Goal: Information Seeking & Learning: Learn about a topic

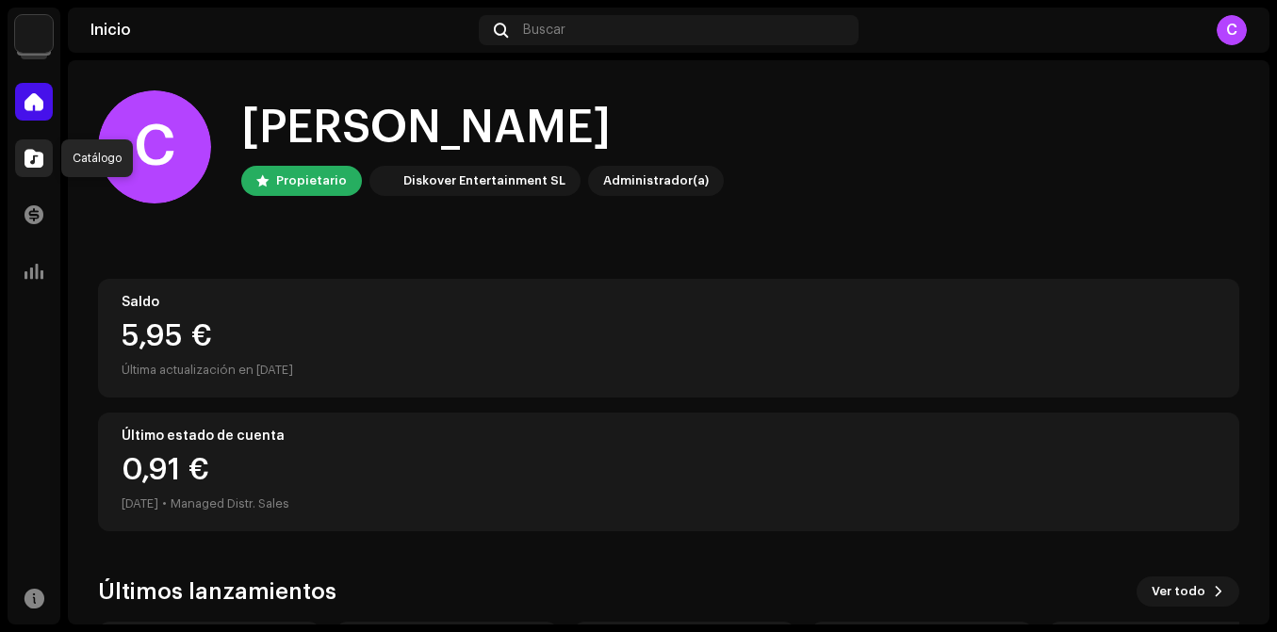
click at [32, 154] on span at bounding box center [34, 158] width 19 height 15
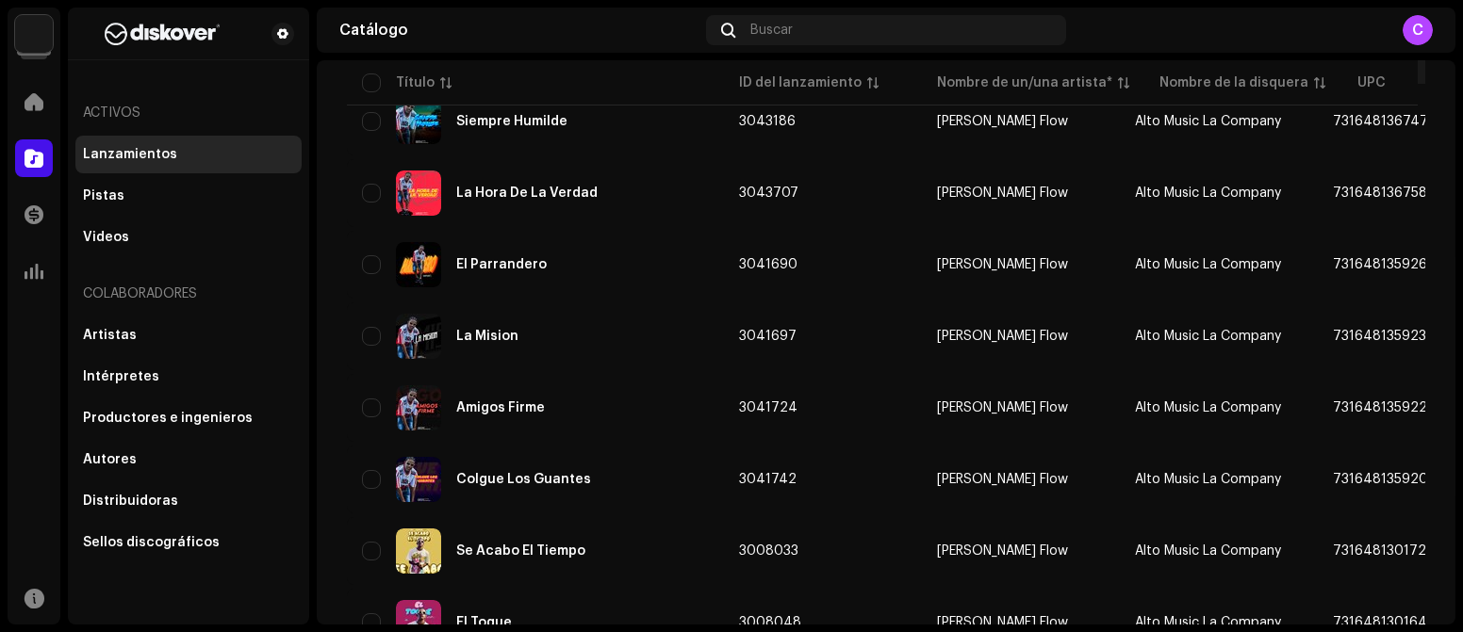
scroll to position [377, 0]
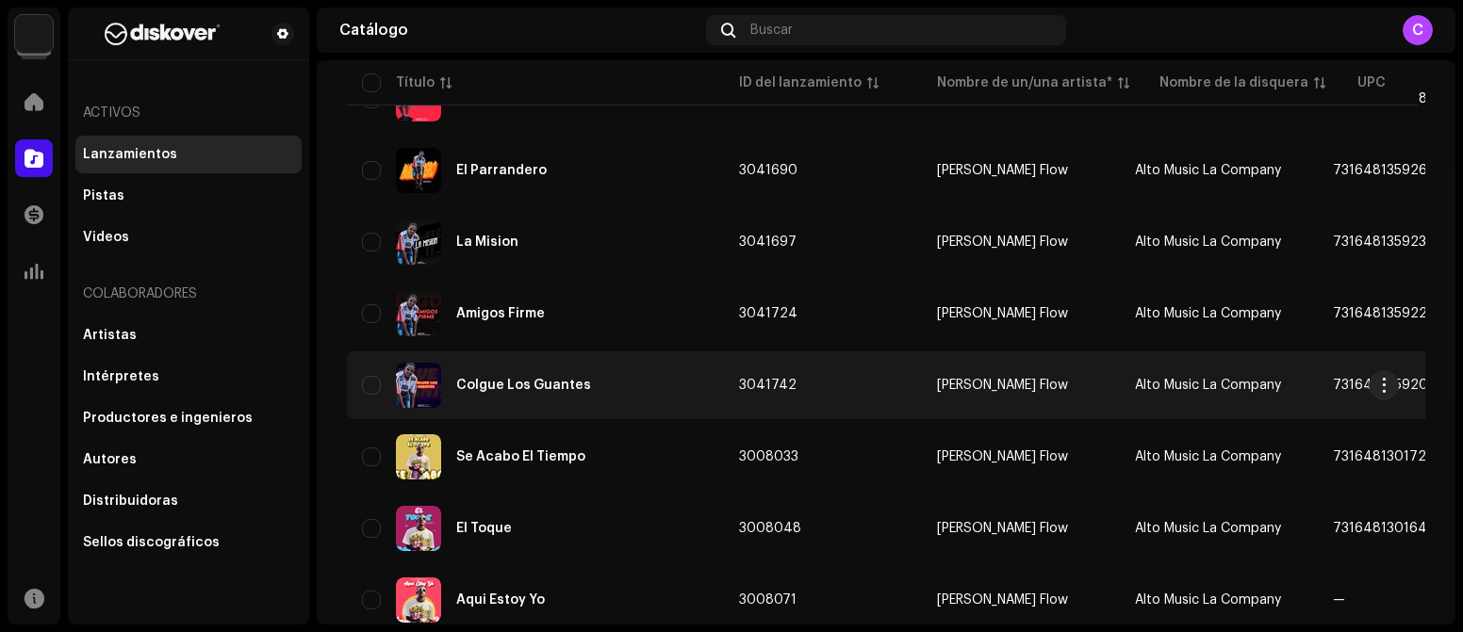
click at [623, 393] on div "Colgue Los Guantes" at bounding box center [535, 385] width 347 height 45
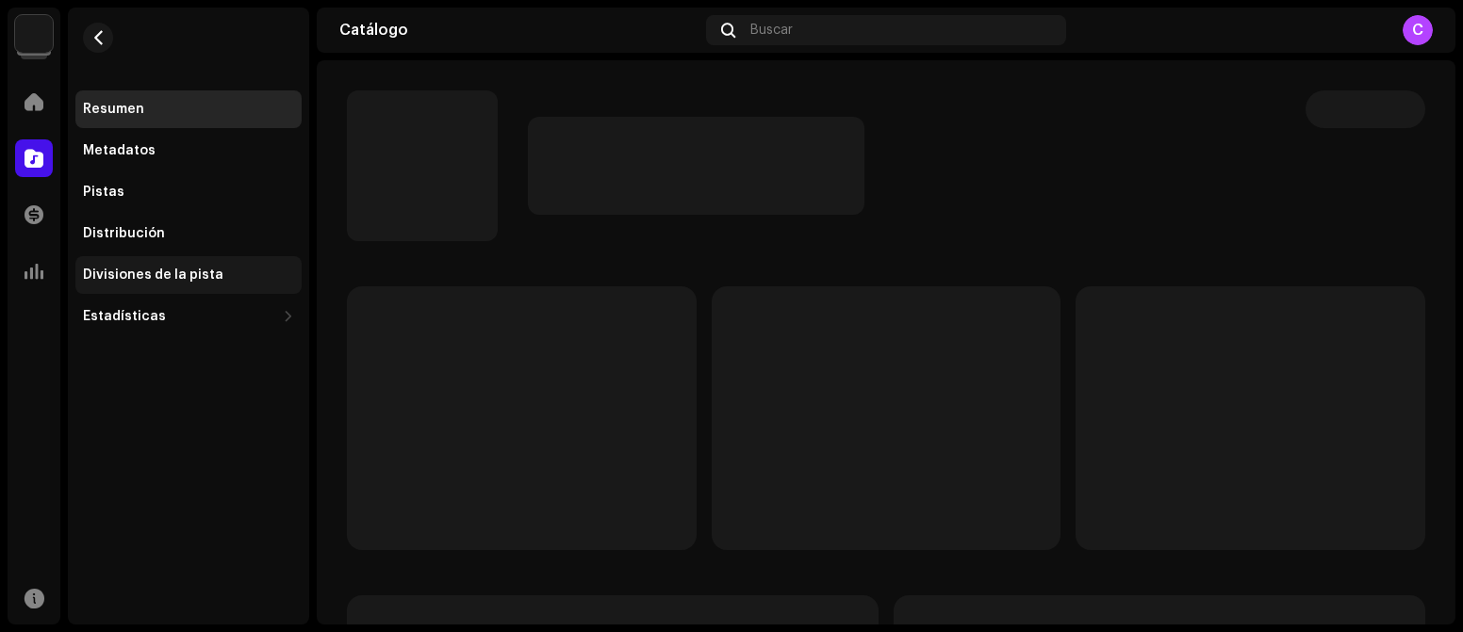
click at [188, 277] on div "Divisiones de la pista" at bounding box center [153, 275] width 140 height 15
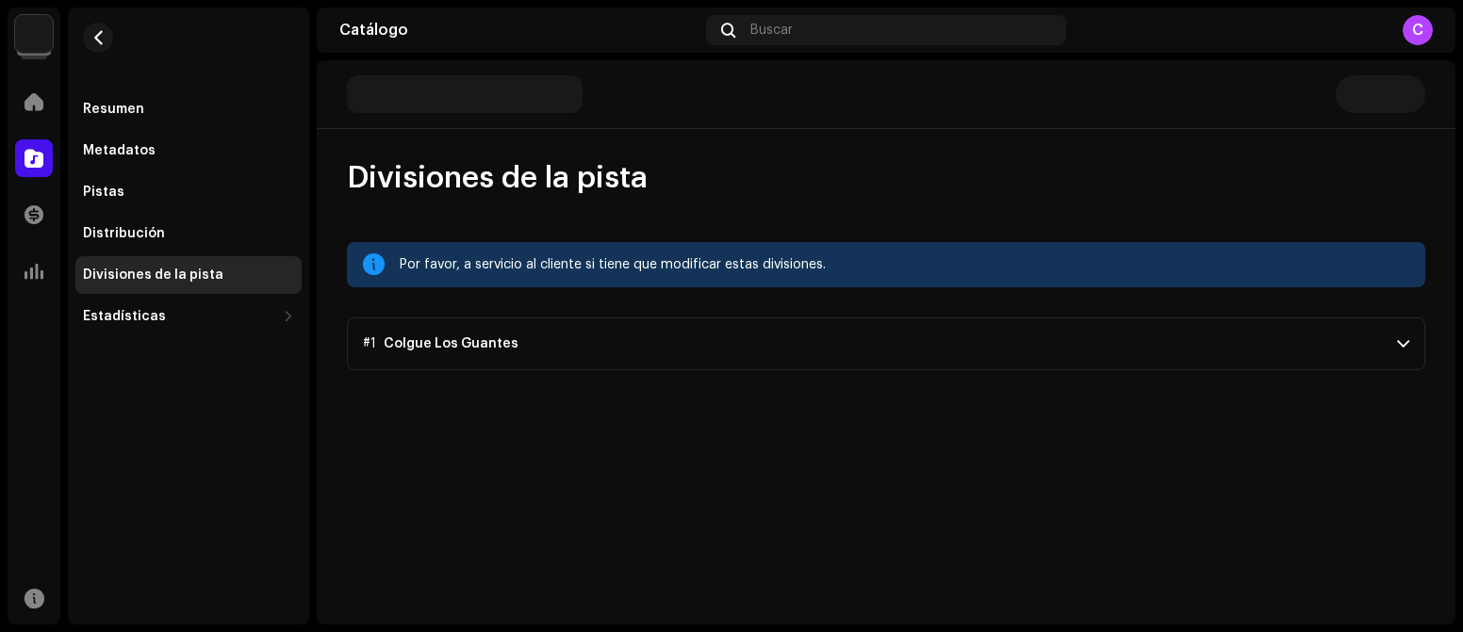
click at [1276, 343] on span at bounding box center [1403, 343] width 12 height 15
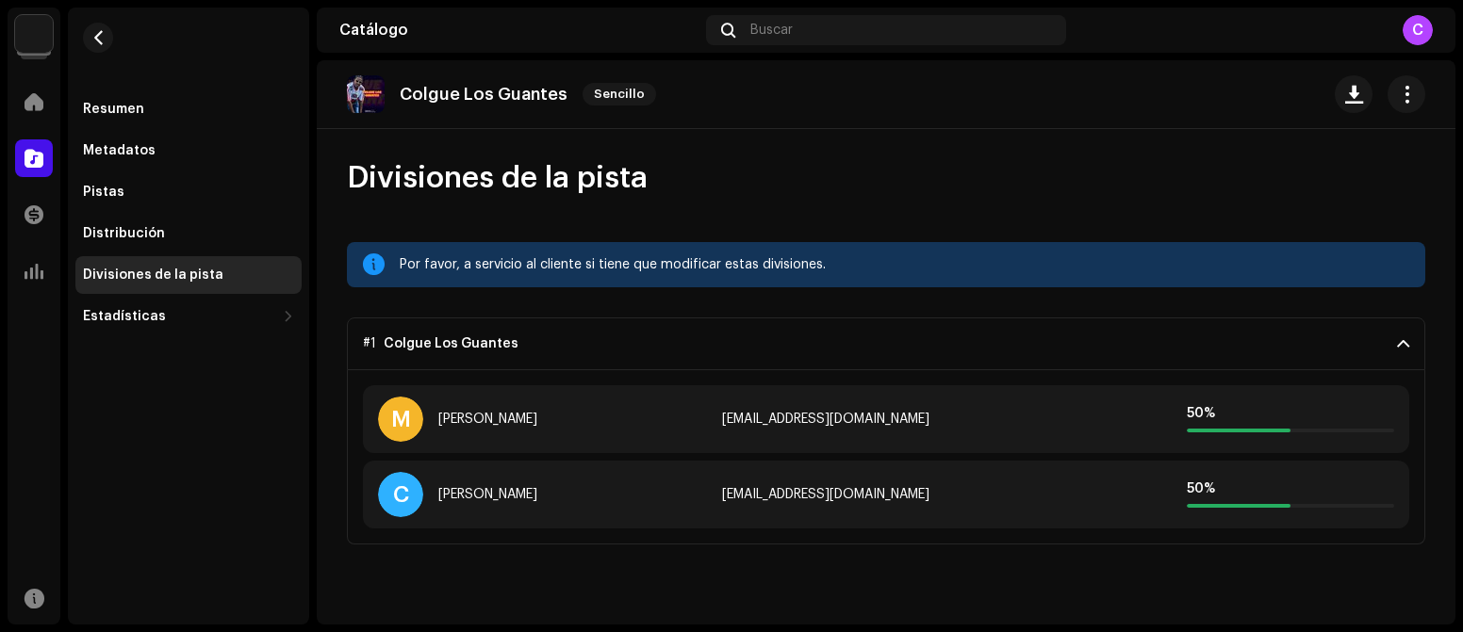
click at [1276, 343] on span at bounding box center [1403, 343] width 12 height 15
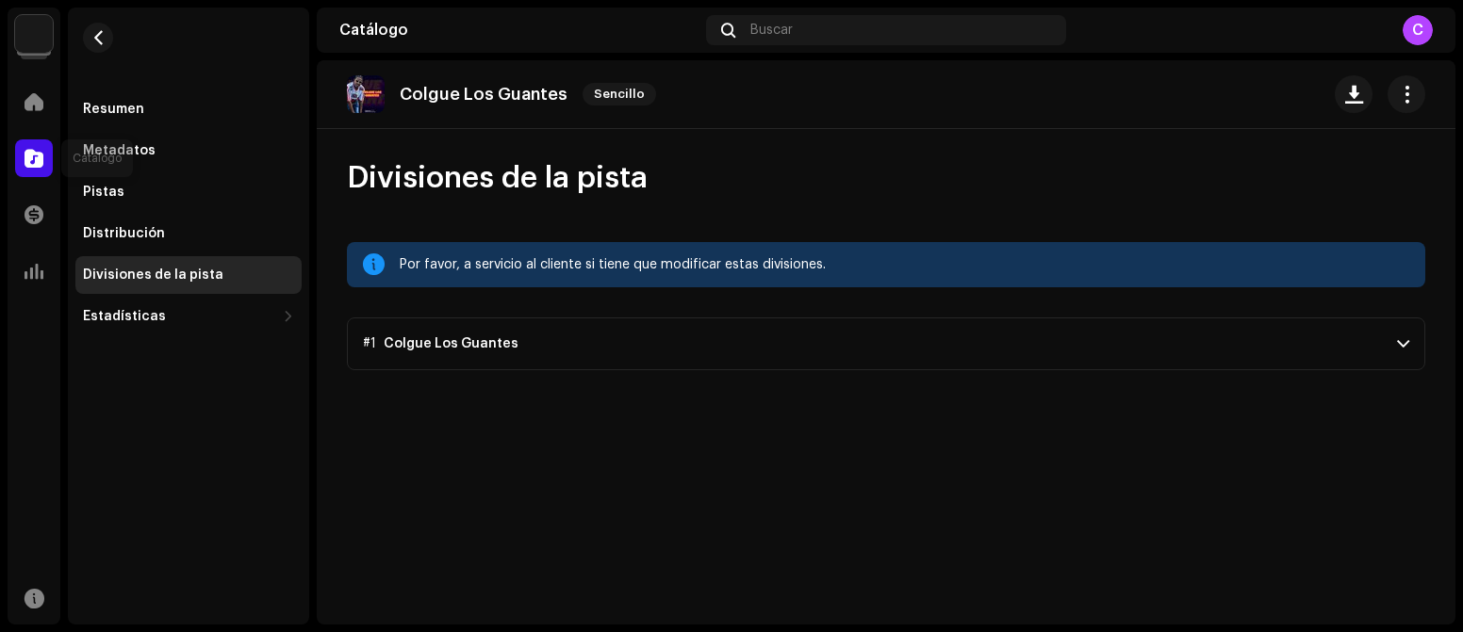
click at [19, 150] on div at bounding box center [34, 158] width 38 height 38
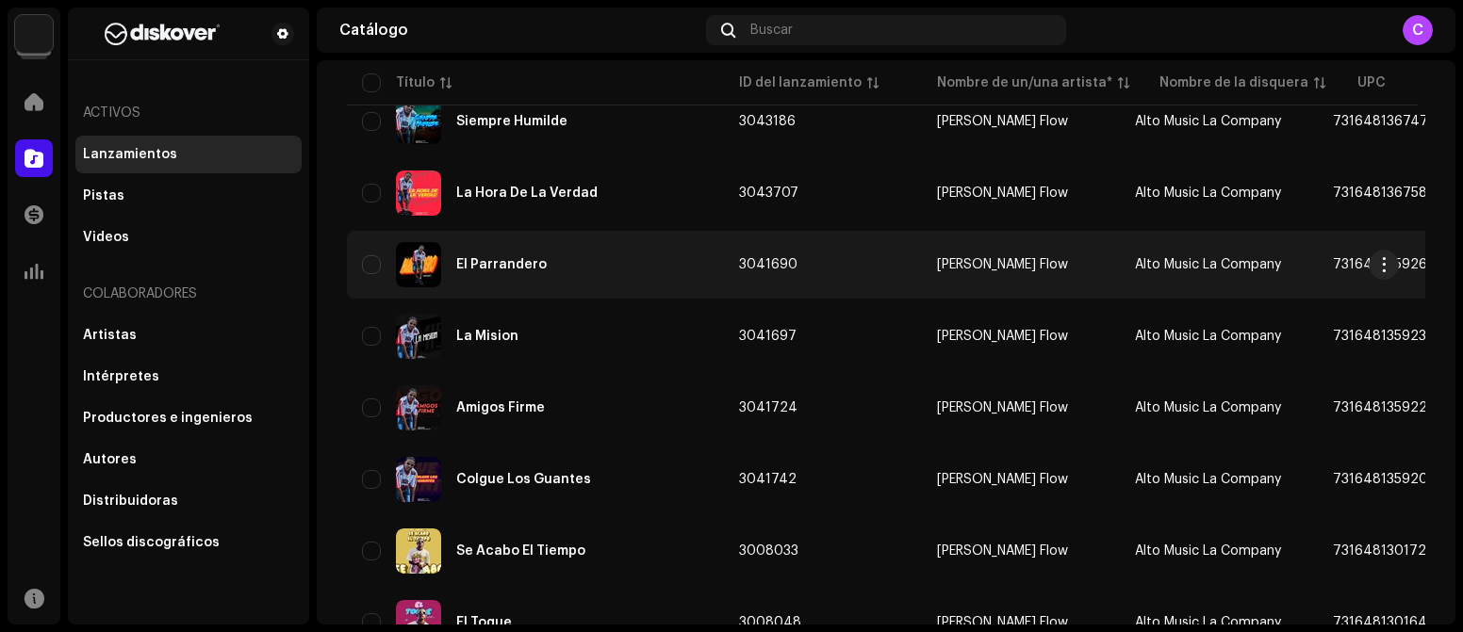
scroll to position [377, 0]
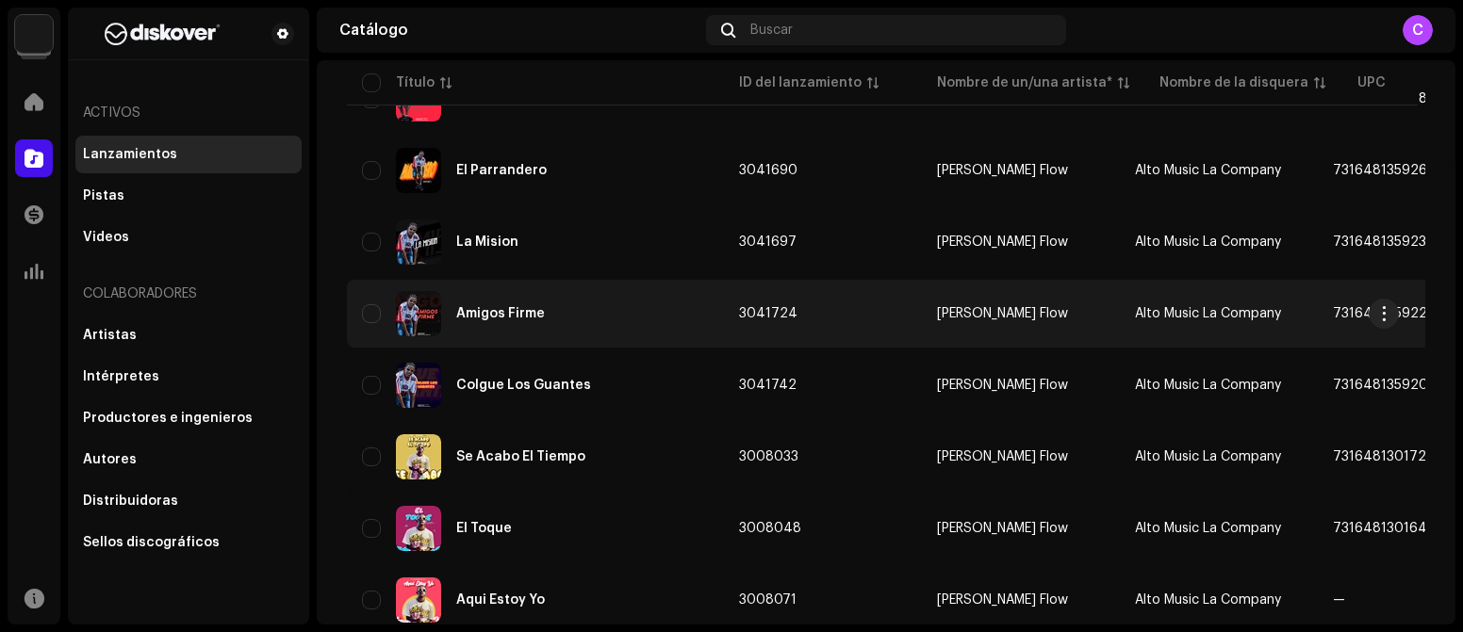
click at [537, 323] on div "Amigos Firme" at bounding box center [535, 313] width 347 height 45
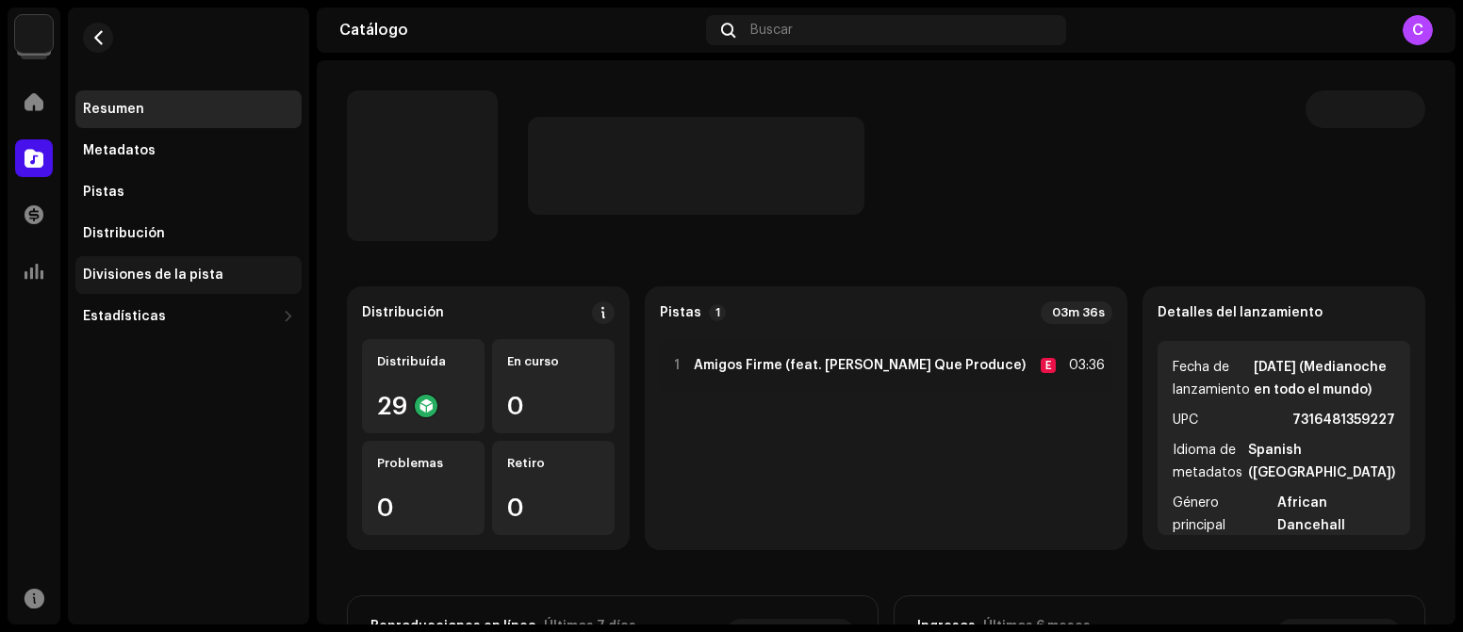
click at [155, 278] on div "Divisiones de la pista" at bounding box center [153, 275] width 140 height 15
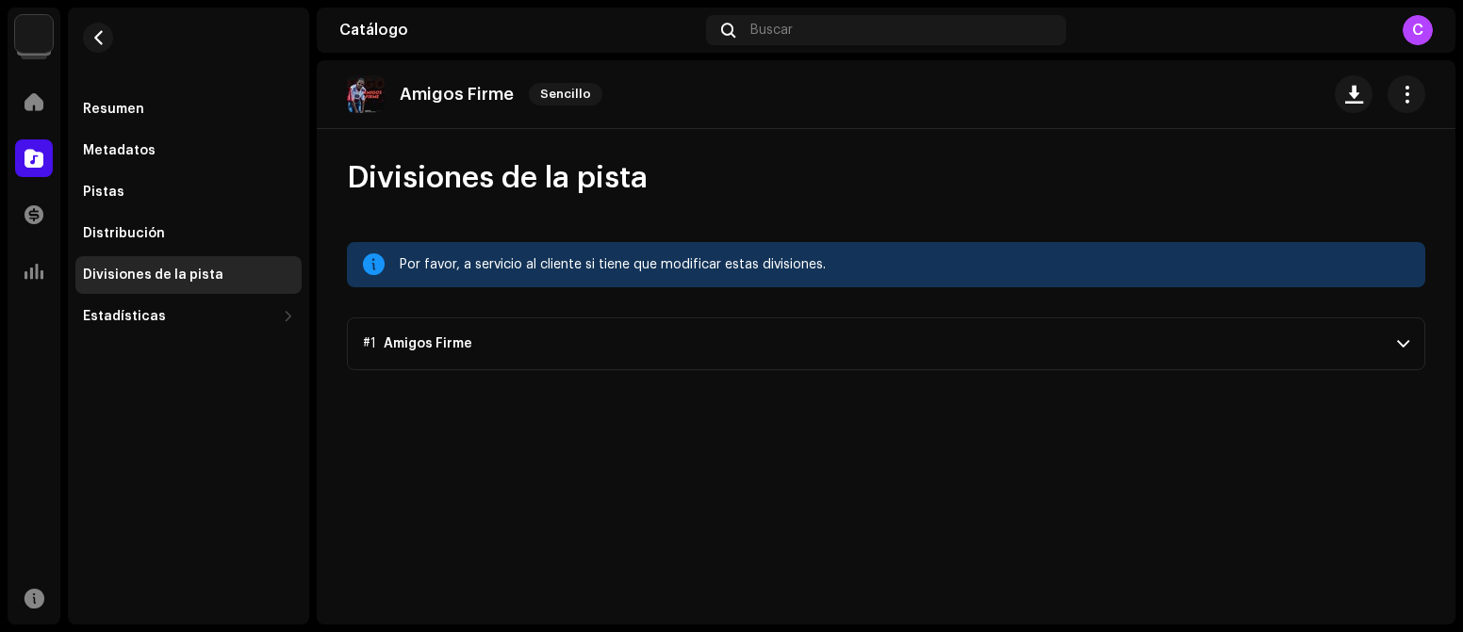
click at [1276, 340] on span at bounding box center [1403, 343] width 12 height 15
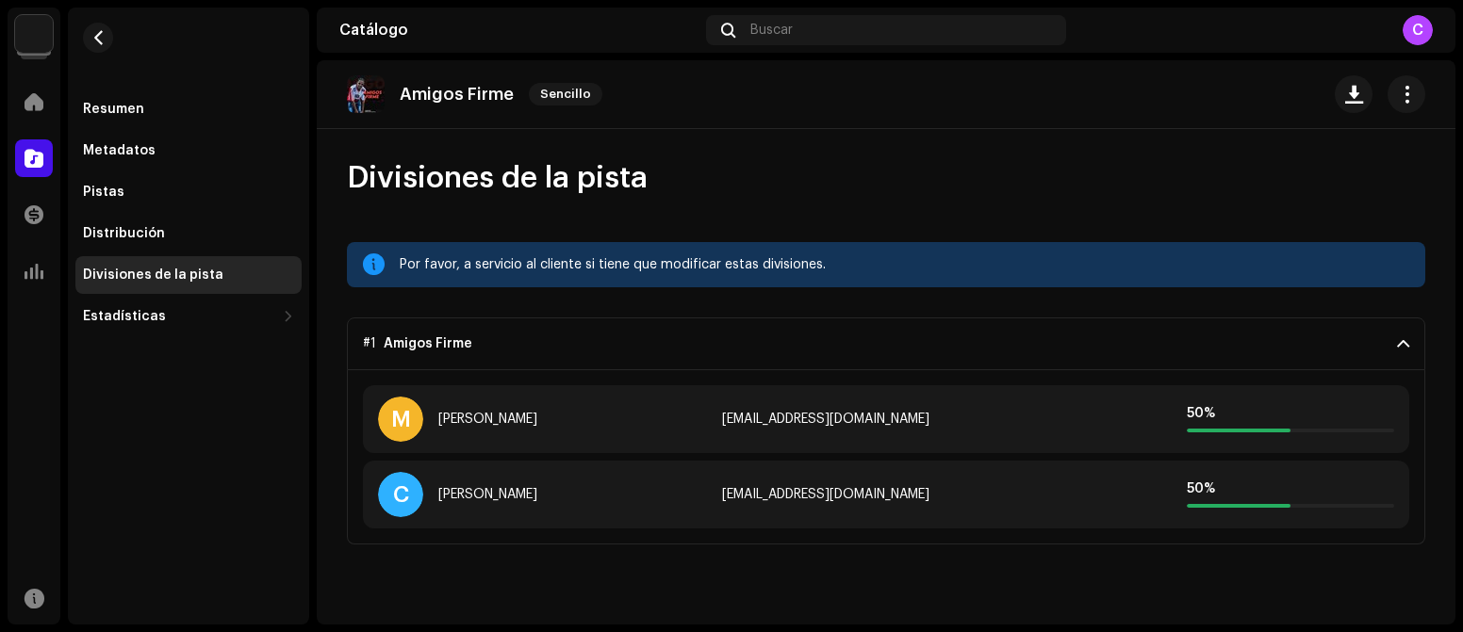
click at [1276, 340] on span at bounding box center [1403, 343] width 12 height 15
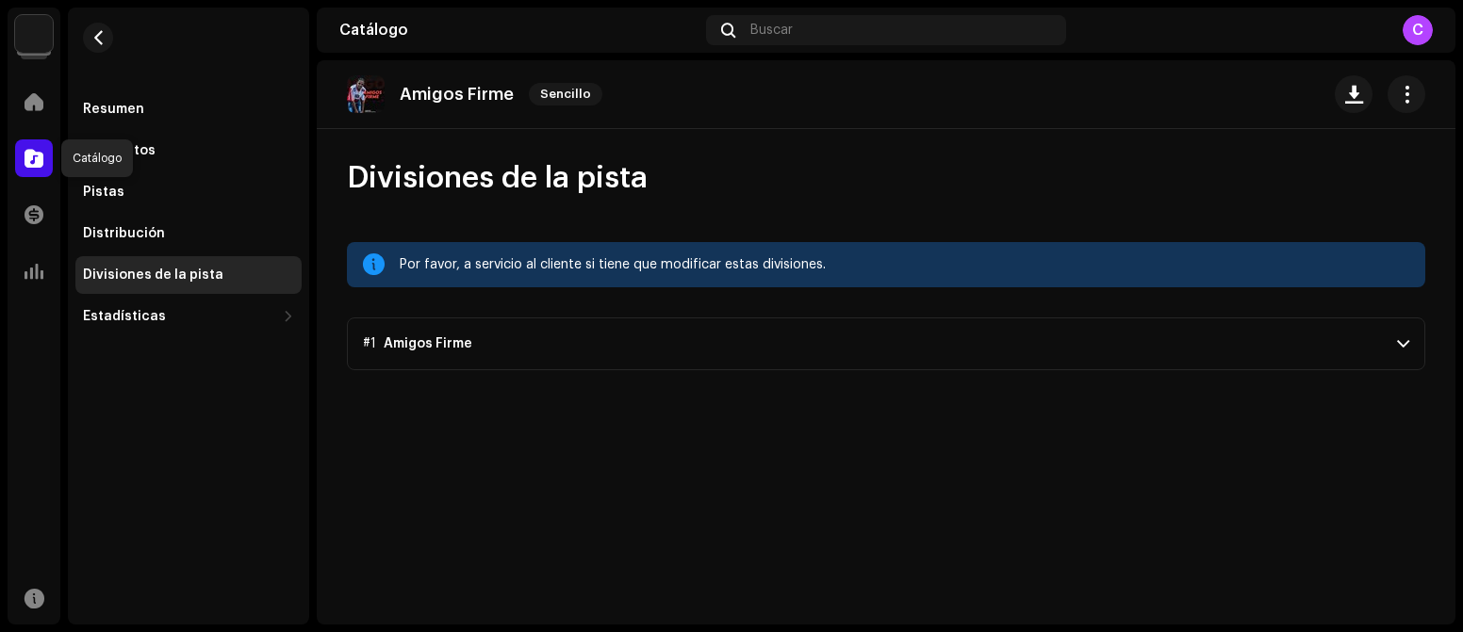
click at [48, 157] on div at bounding box center [34, 158] width 38 height 38
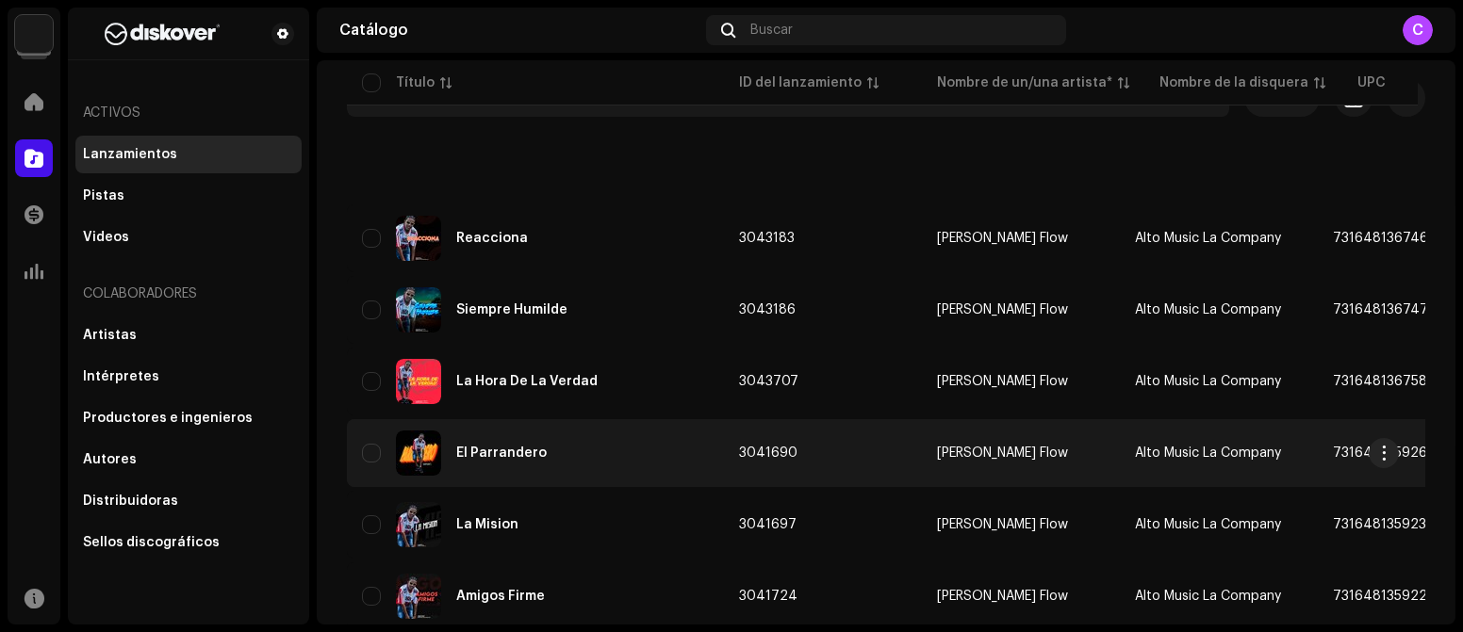
scroll to position [188, 0]
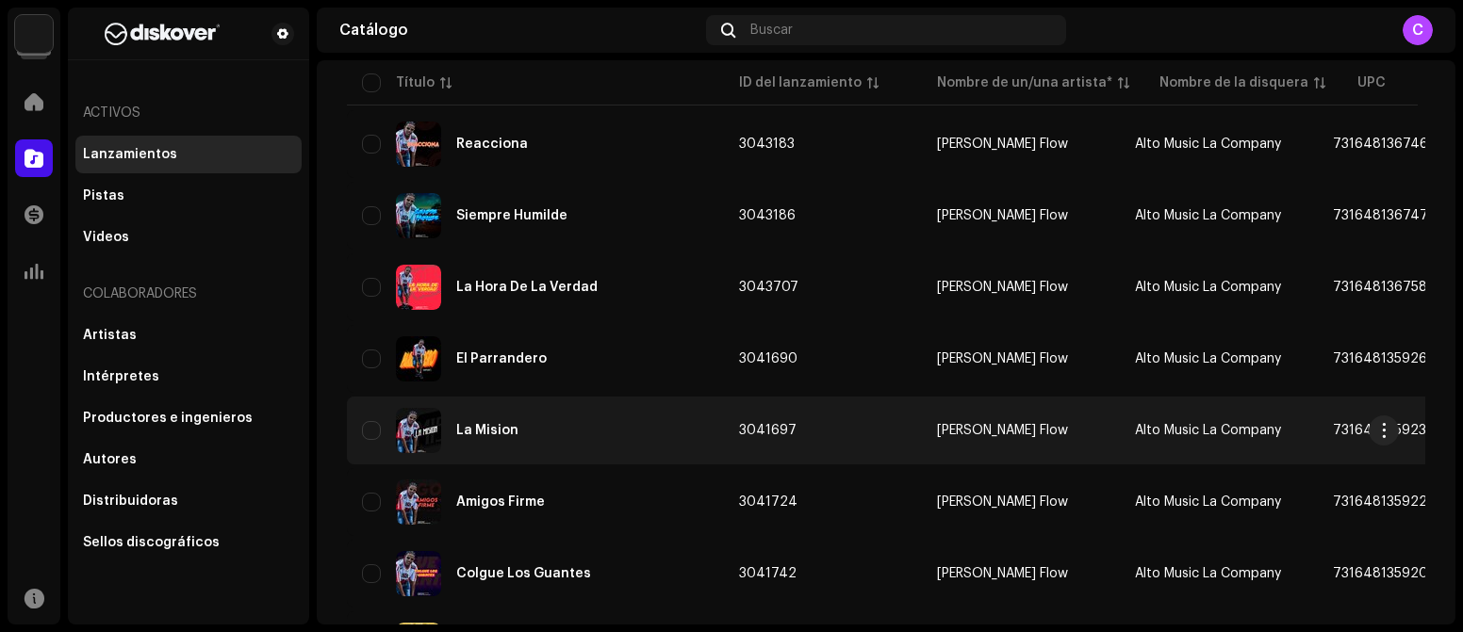
click at [581, 440] on div "La Mision" at bounding box center [535, 430] width 347 height 45
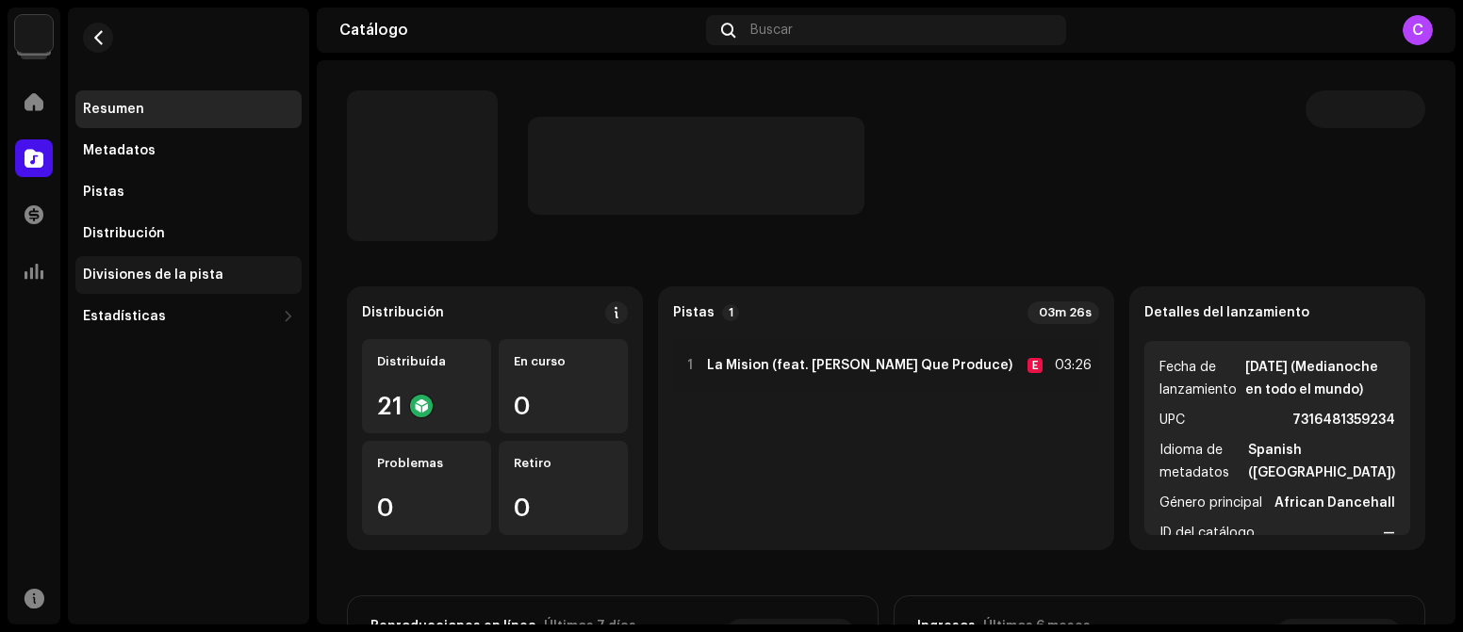
click at [203, 281] on div "Divisiones de la pista" at bounding box center [153, 275] width 140 height 15
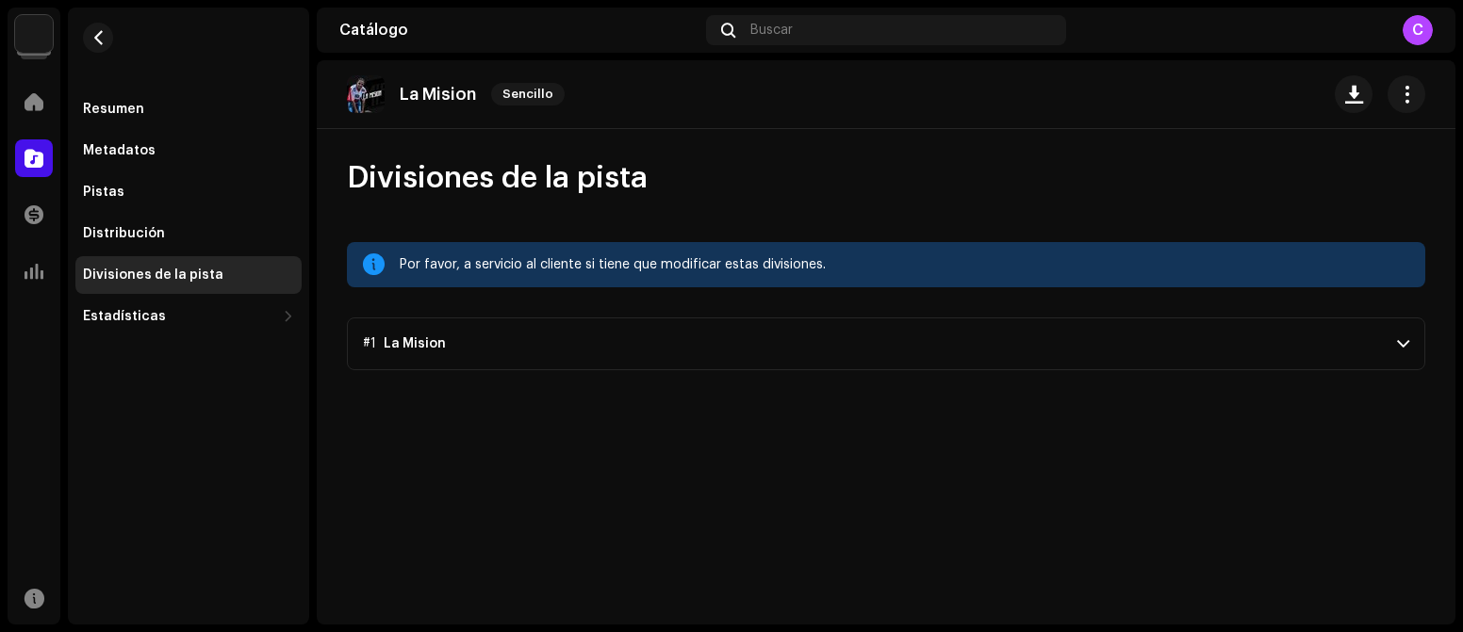
click at [1276, 336] on span at bounding box center [1403, 343] width 12 height 15
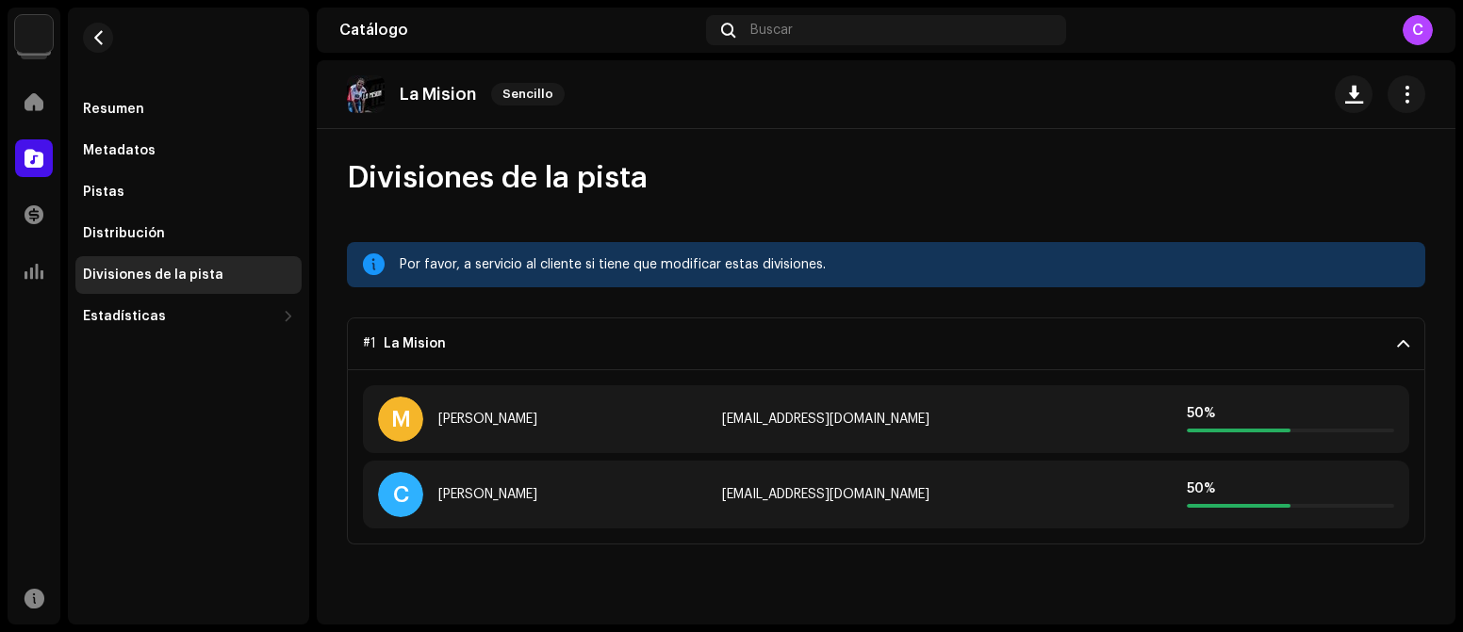
click at [1276, 336] on span at bounding box center [1403, 343] width 12 height 15
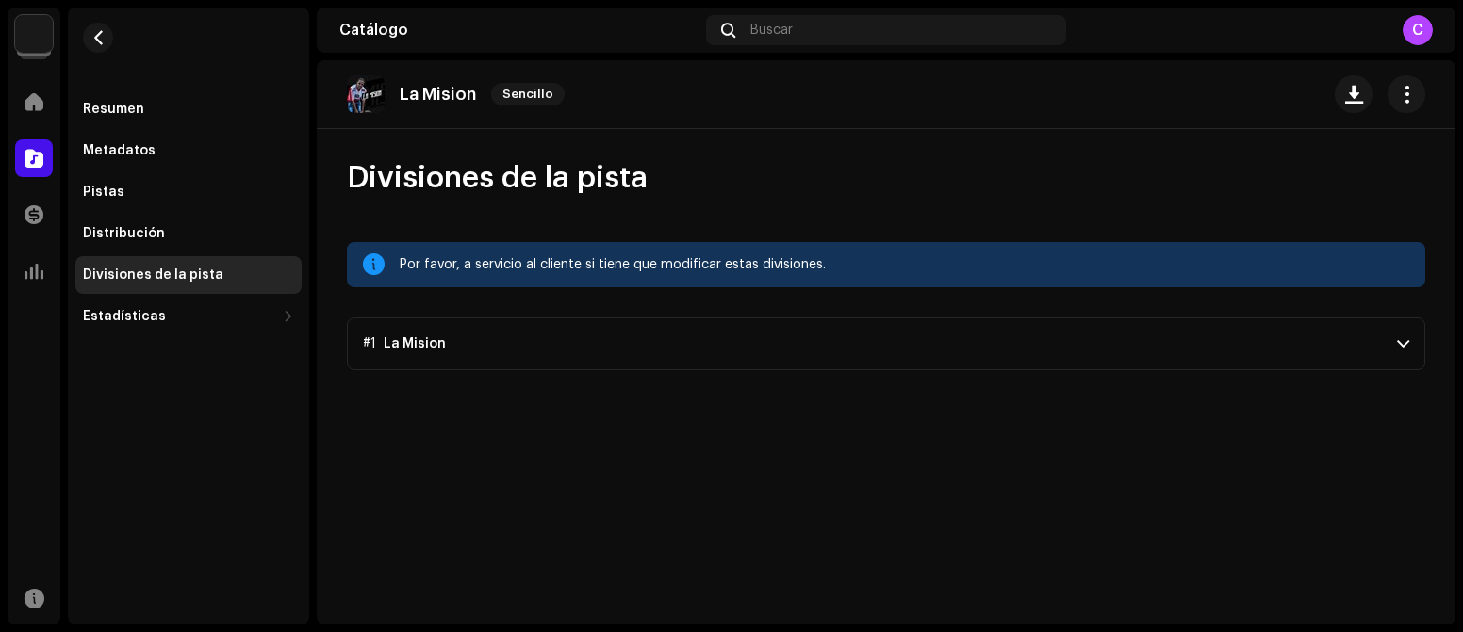
click at [37, 169] on div at bounding box center [34, 158] width 38 height 38
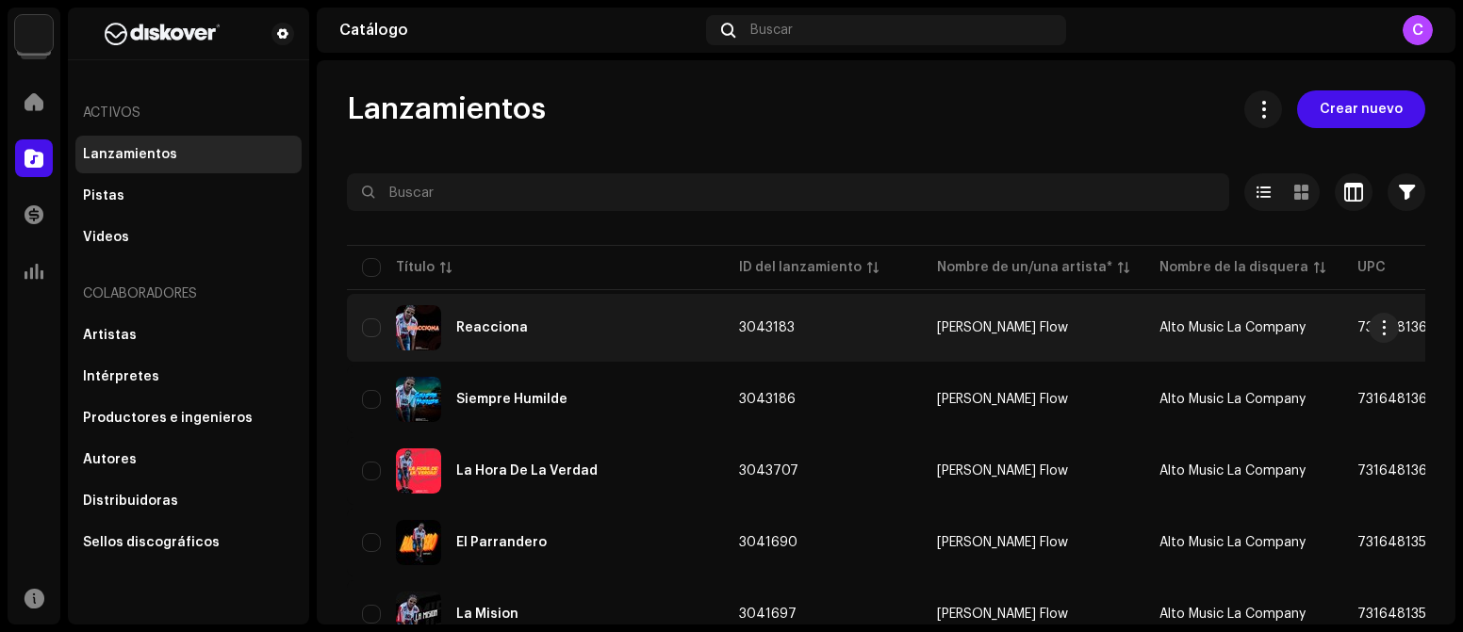
click at [590, 344] on div "Reacciona" at bounding box center [535, 327] width 347 height 45
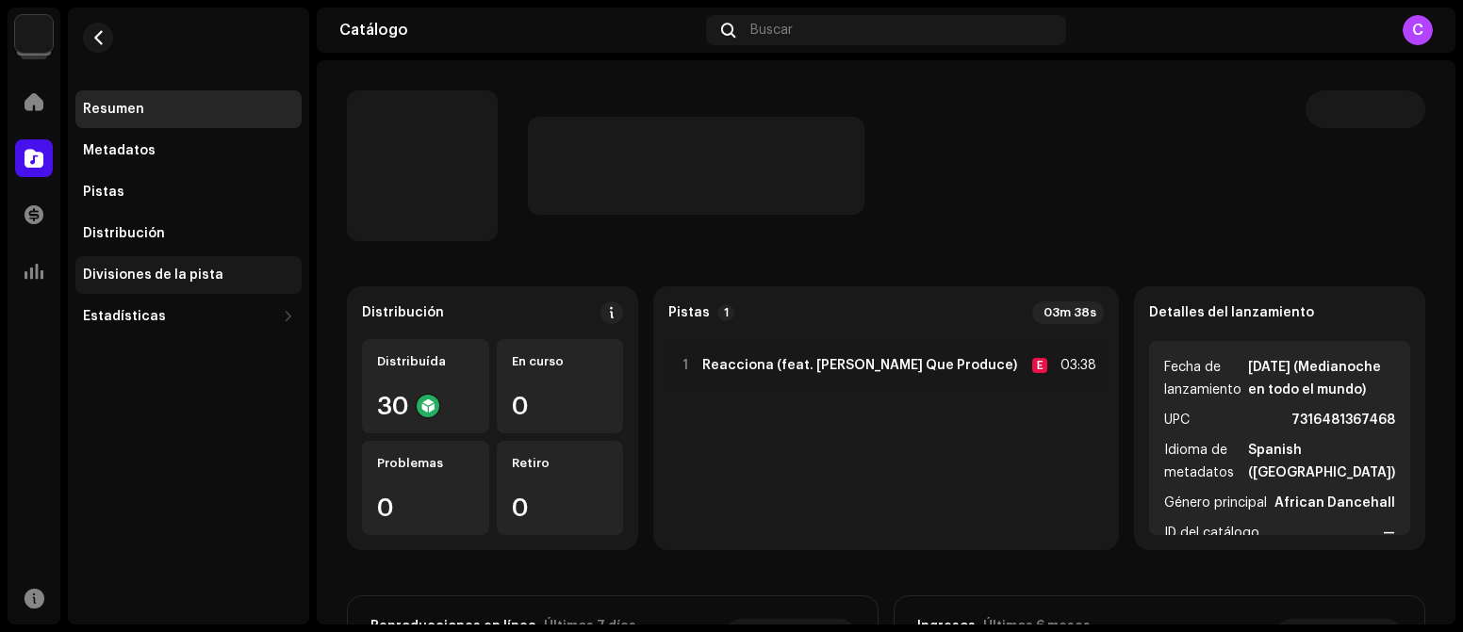
click at [151, 270] on div "Divisiones de la pista" at bounding box center [153, 275] width 140 height 15
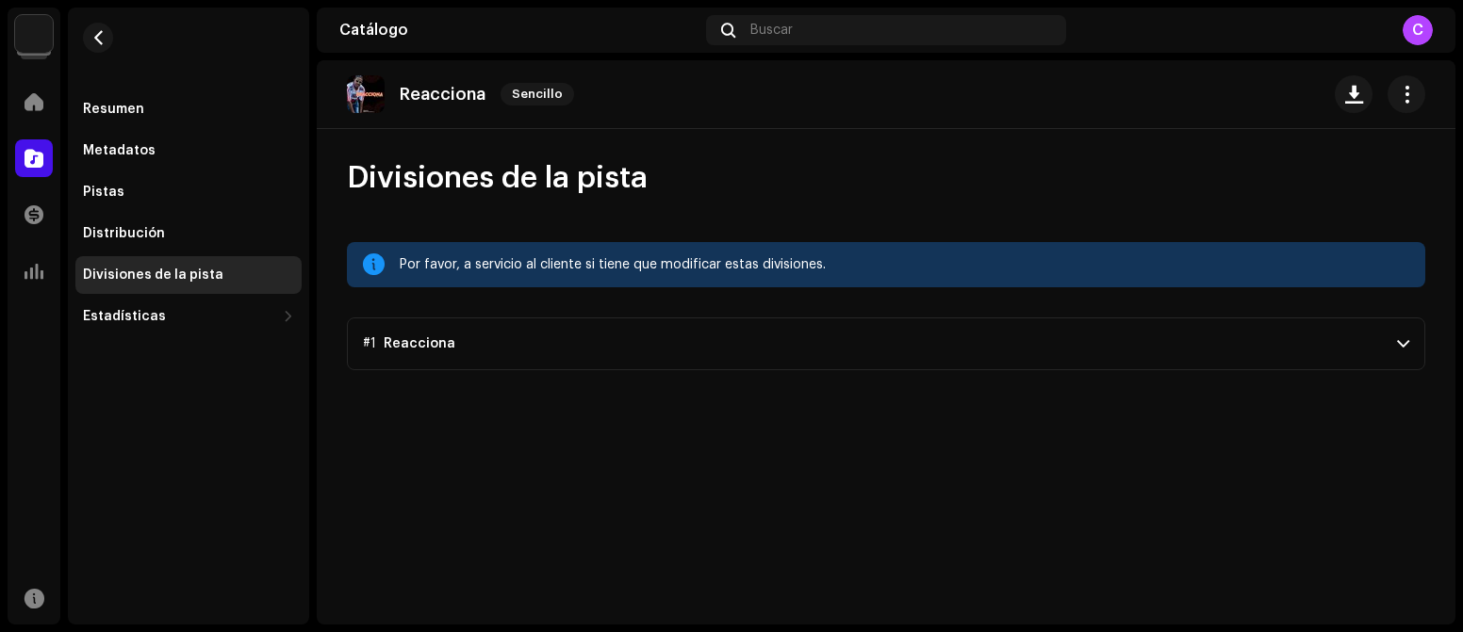
click at [1276, 345] on span at bounding box center [1403, 343] width 12 height 15
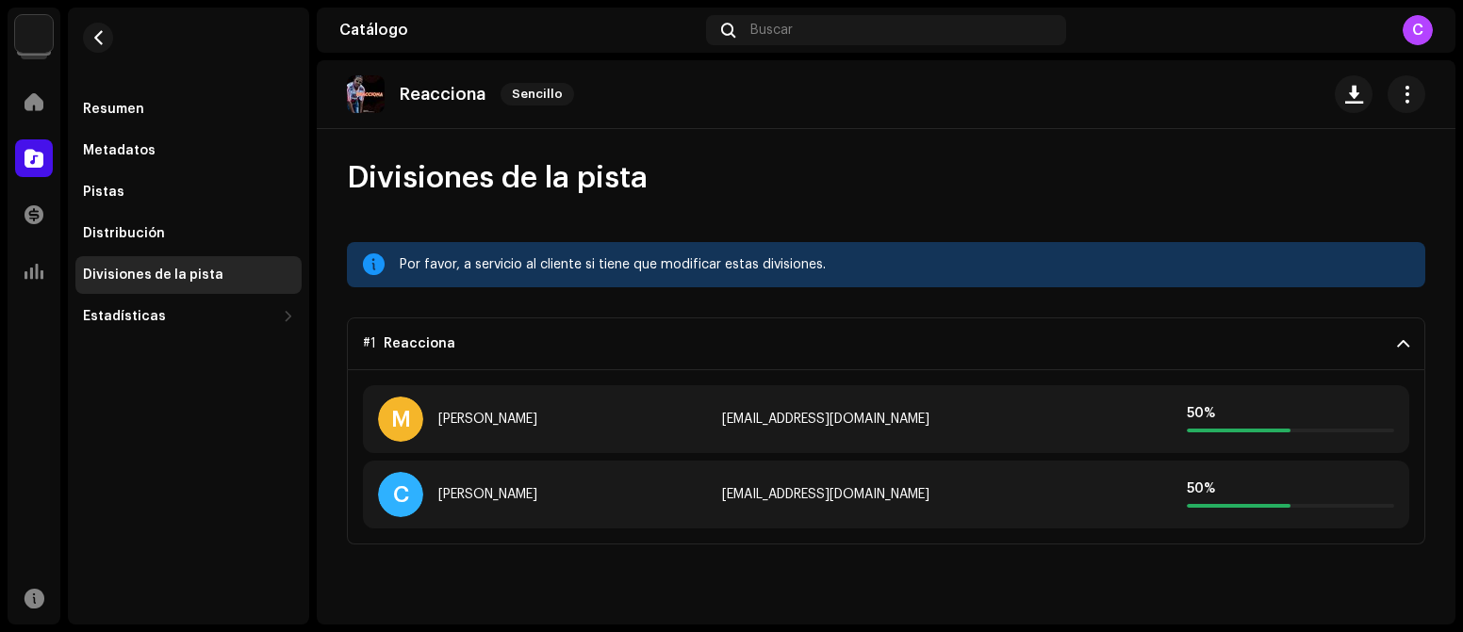
click at [1276, 345] on span at bounding box center [1403, 343] width 12 height 15
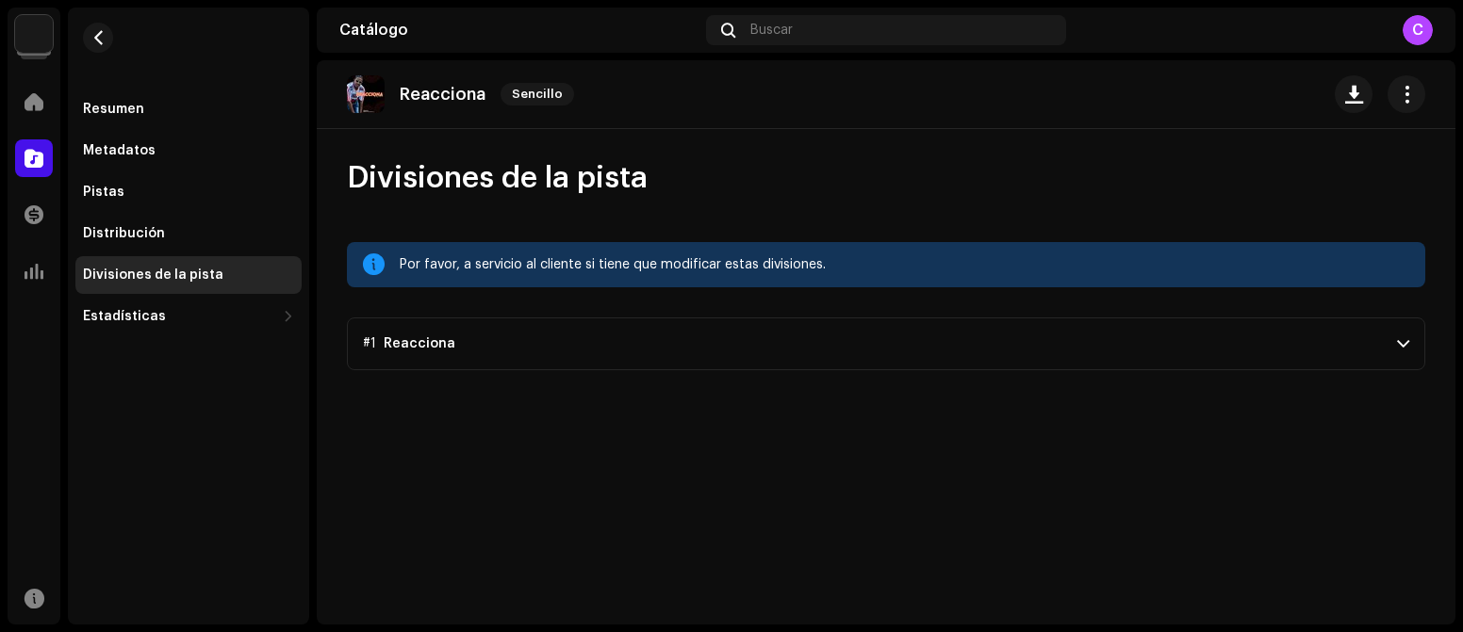
click at [1276, 30] on div "C" at bounding box center [1417, 30] width 30 height 30
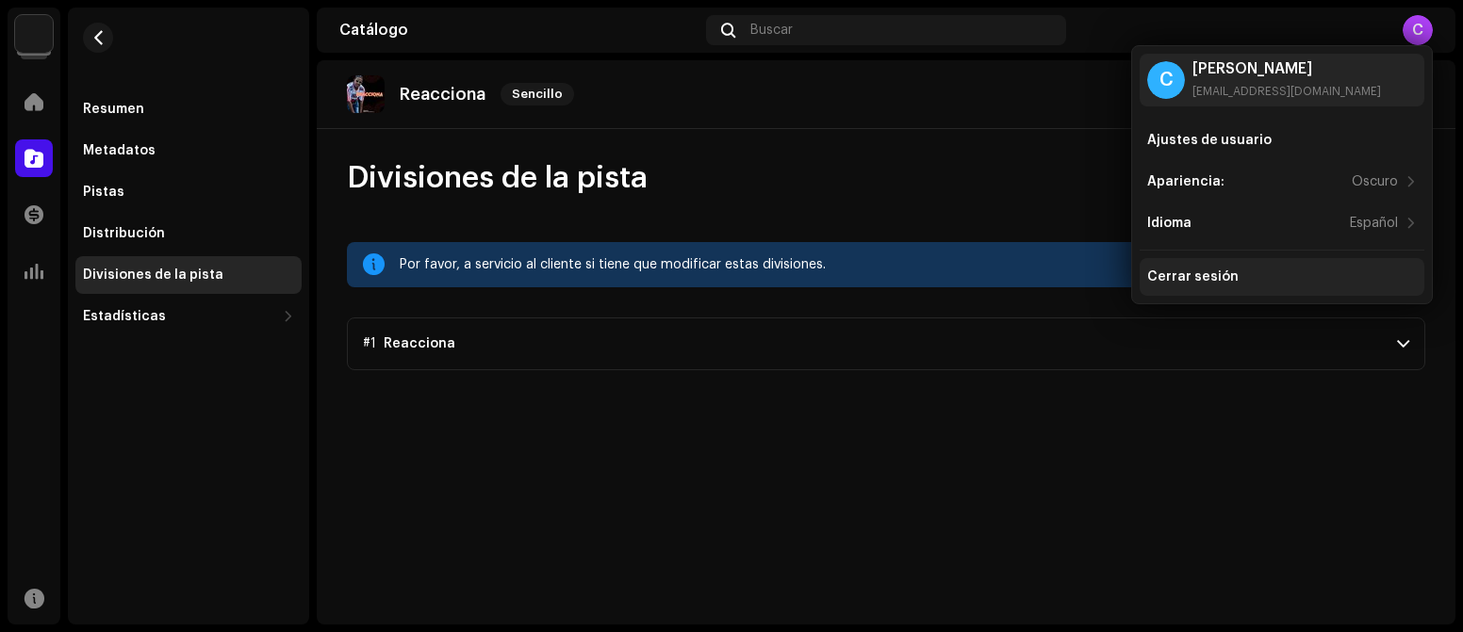
click at [1185, 282] on div "Cerrar sesión" at bounding box center [1192, 277] width 91 height 15
